Goal: Use online tool/utility: Utilize a website feature to perform a specific function

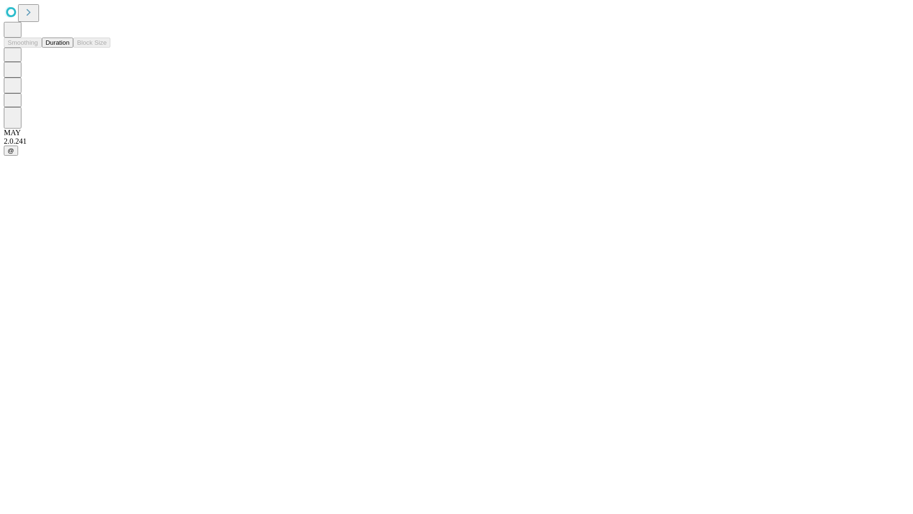
click at [69, 48] on button "Duration" at bounding box center [57, 43] width 31 height 10
click at [107, 222] on input "text" at bounding box center [73, 227] width 68 height 10
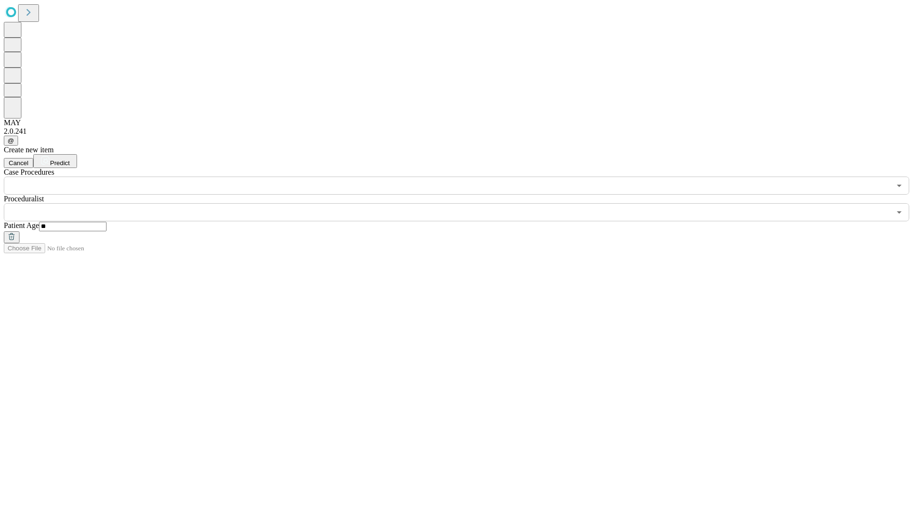
type input "**"
click at [463, 203] on input "text" at bounding box center [447, 212] width 887 height 18
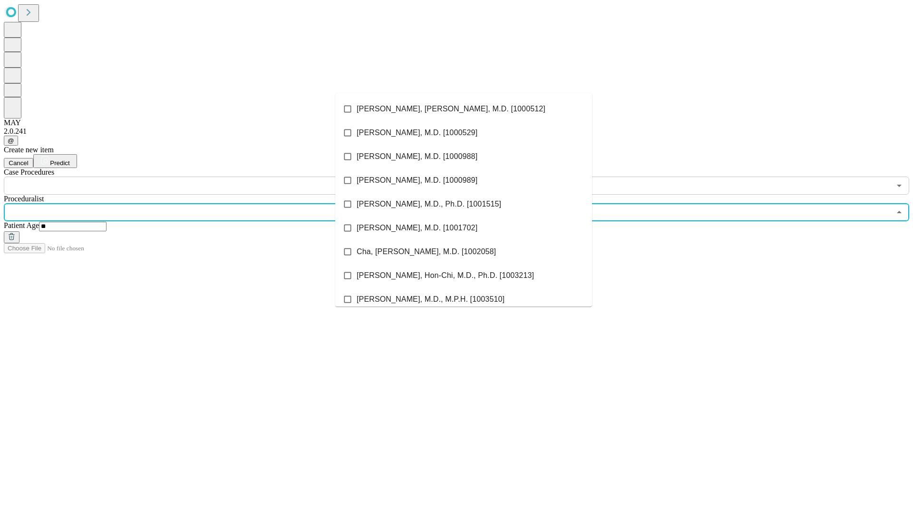
click at [464, 109] on li "[PERSON_NAME], [PERSON_NAME], M.D. [1000512]" at bounding box center [463, 109] width 257 height 24
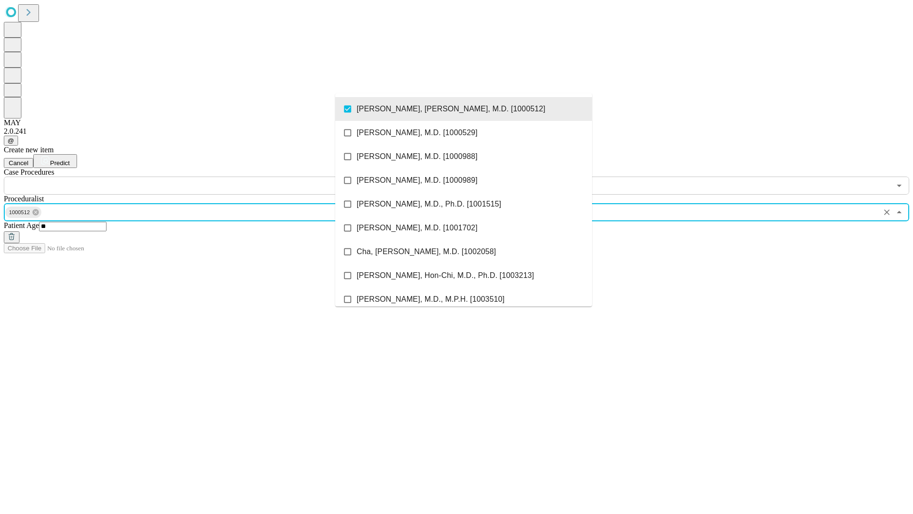
click at [200, 176] on input "text" at bounding box center [447, 185] width 887 height 18
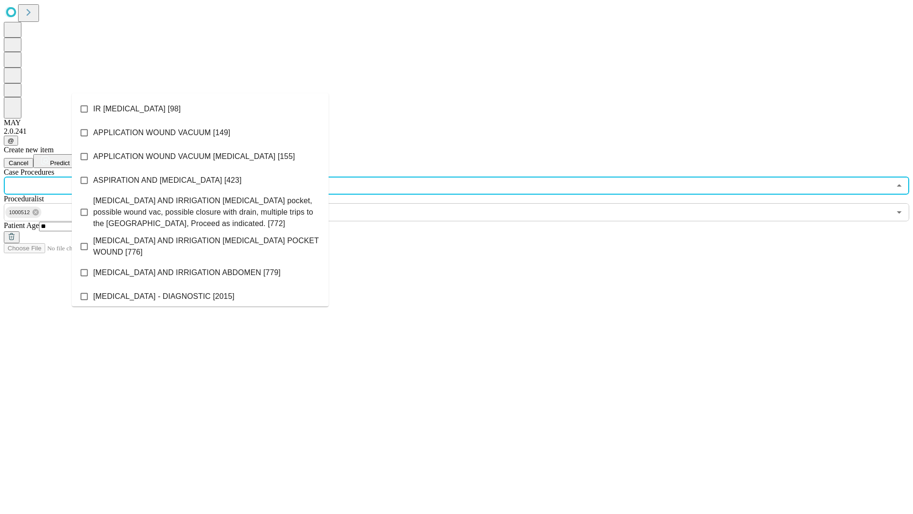
click at [200, 109] on li "IR [MEDICAL_DATA] [98]" at bounding box center [200, 109] width 257 height 24
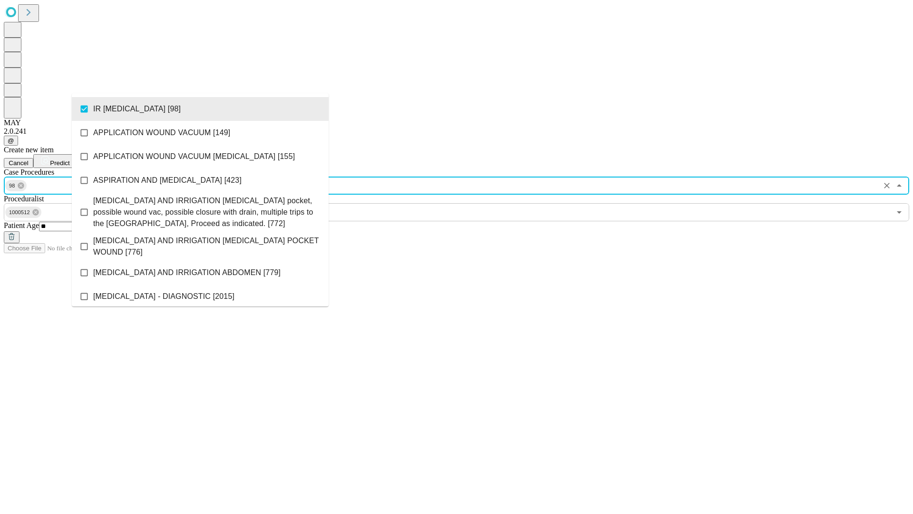
click at [69, 159] on span "Predict" at bounding box center [59, 162] width 19 height 7
